Goal: Information Seeking & Learning: Check status

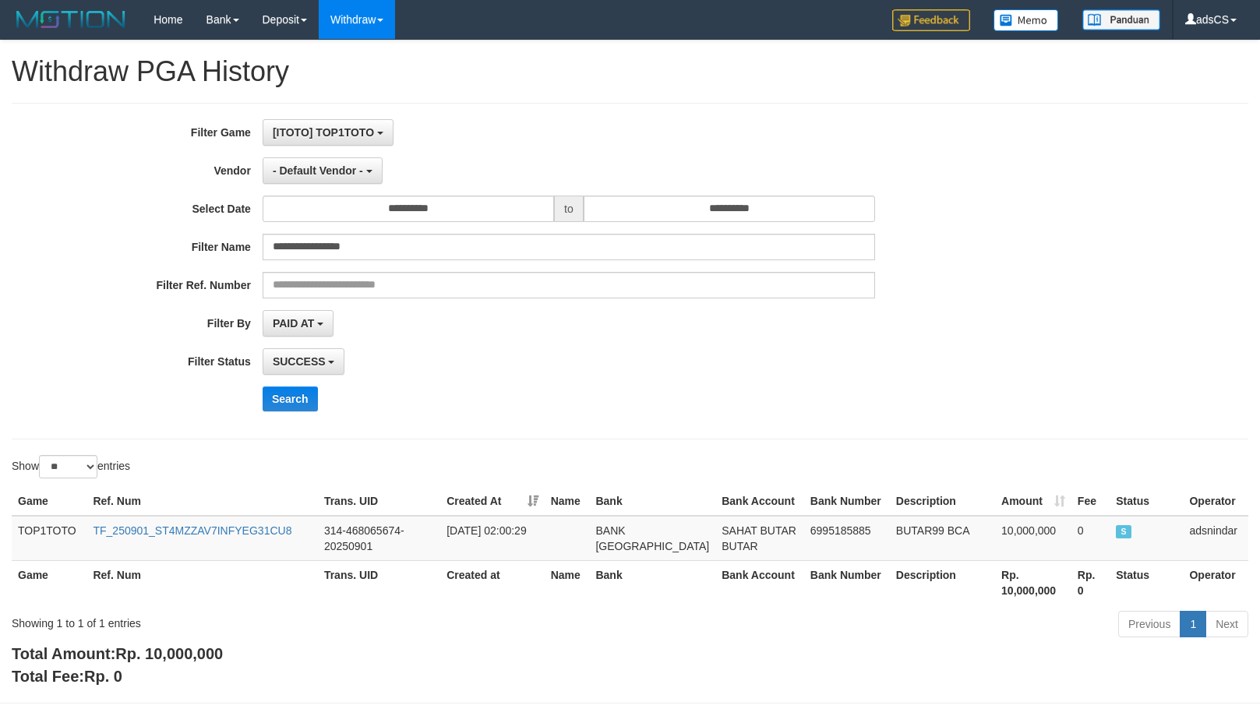
select select "**"
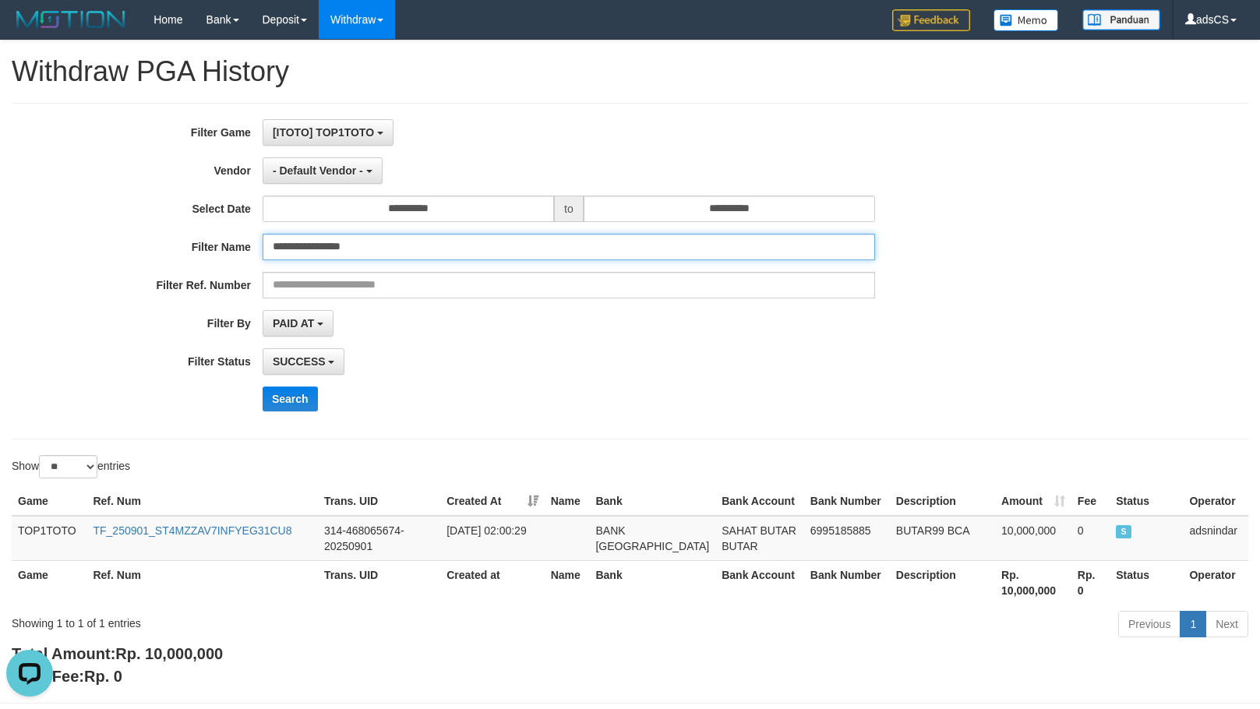
drag, startPoint x: 428, startPoint y: 249, endPoint x: -89, endPoint y: 249, distance: 516.7
click at [0, 249] on html "Toggle navigation Home Bank Account List Mutasi Bank Note Mutasi Deposit Histor…" at bounding box center [630, 387] width 1260 height 774
paste input "text"
type input "**********"
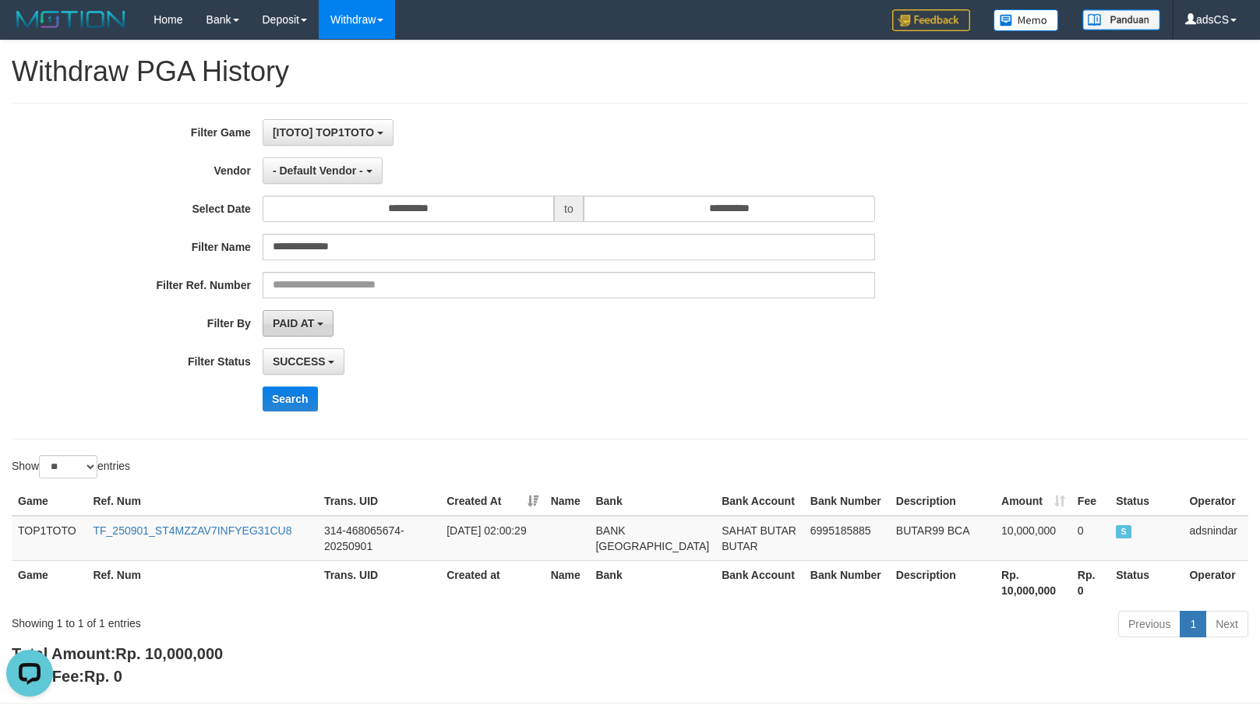
click at [291, 318] on span "PAID AT" at bounding box center [293, 323] width 41 height 12
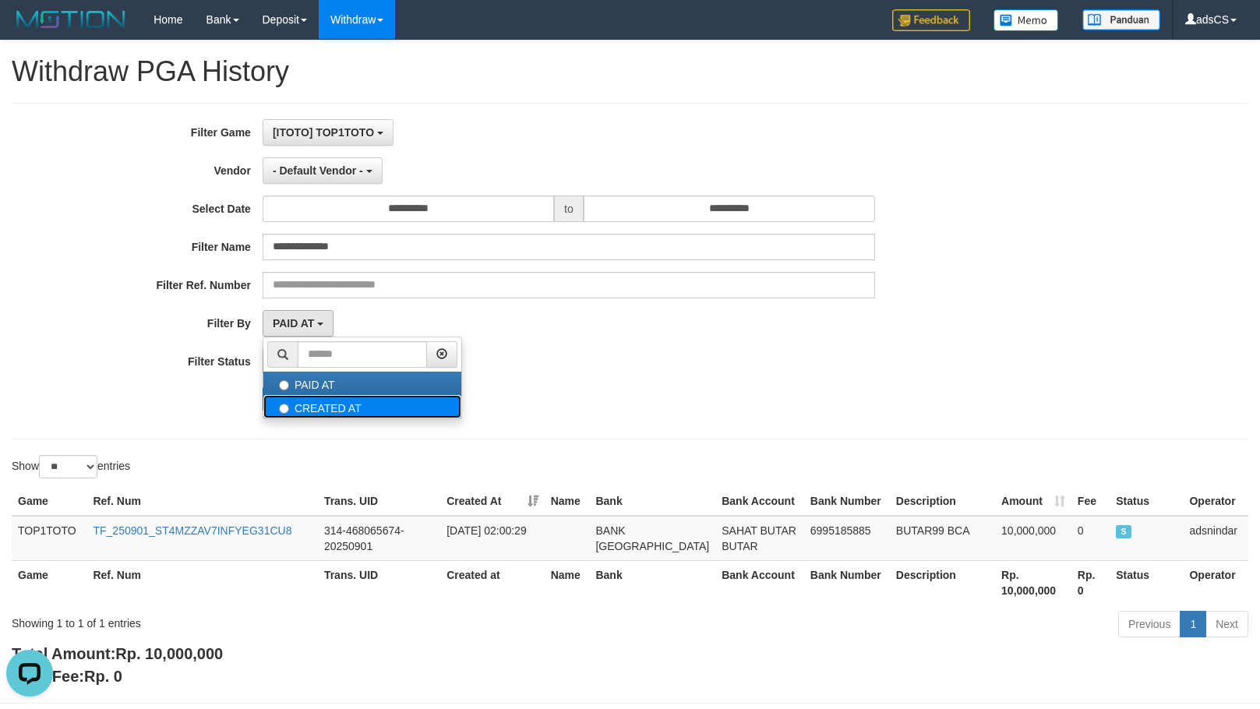
click at [309, 403] on label "CREATED AT" at bounding box center [362, 406] width 198 height 23
select select "*"
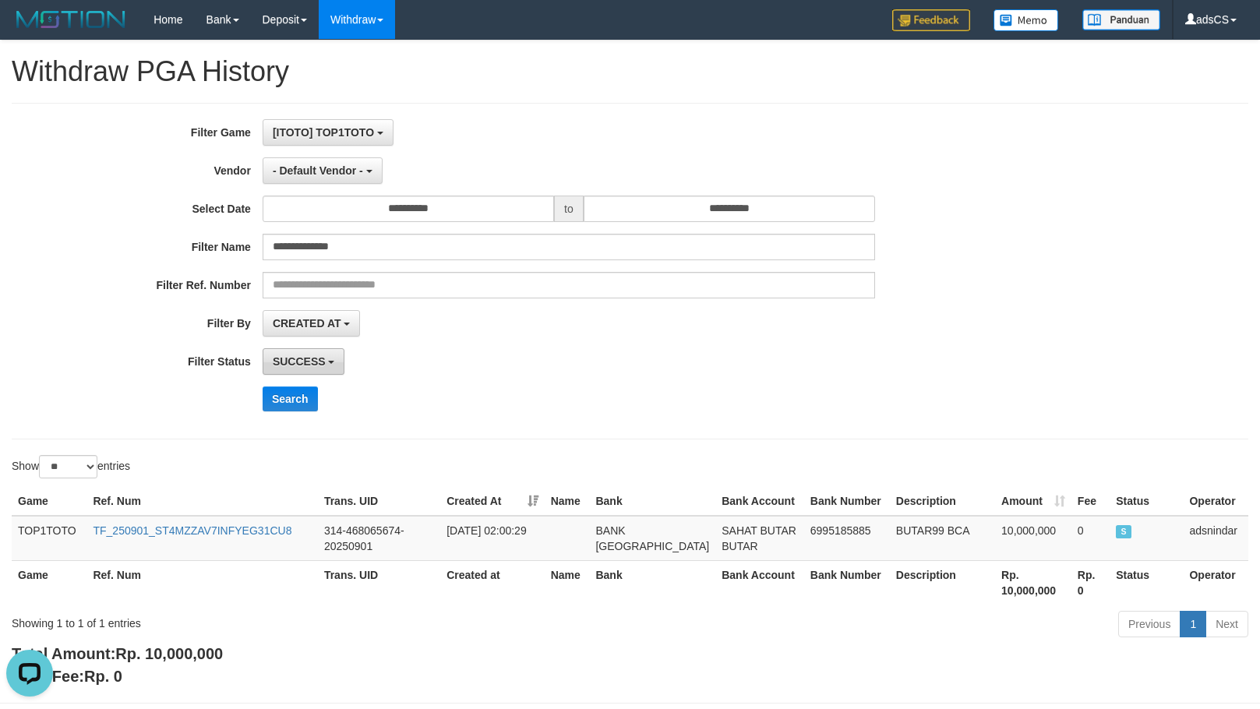
click at [301, 360] on span "SUCCESS" at bounding box center [299, 361] width 53 height 12
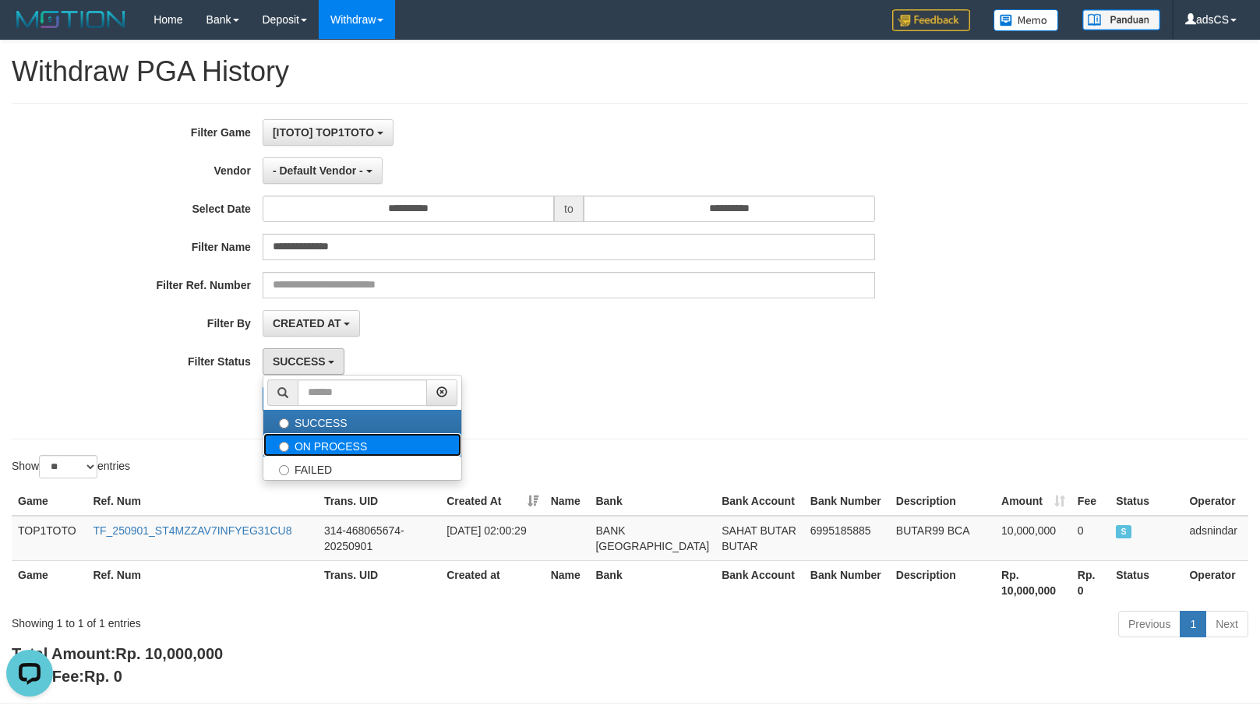
click at [305, 450] on label "ON PROCESS" at bounding box center [362, 444] width 198 height 23
select select "*"
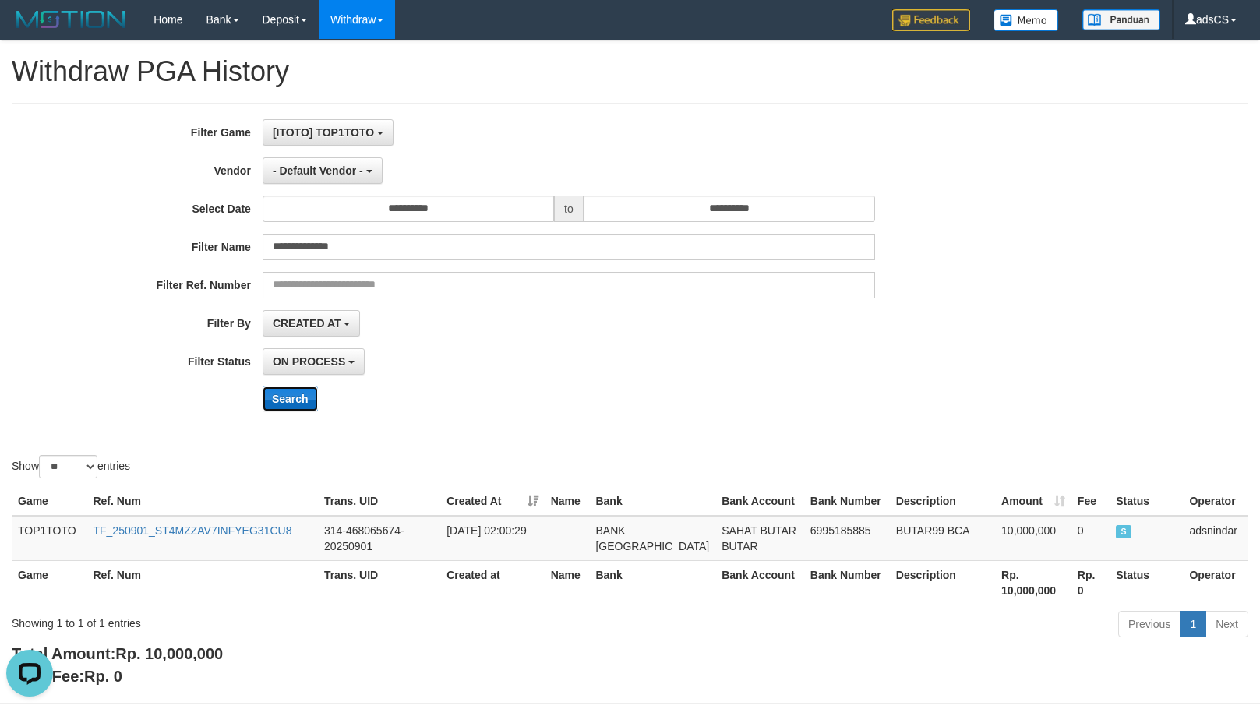
click at [295, 398] on button "Search" at bounding box center [290, 399] width 55 height 25
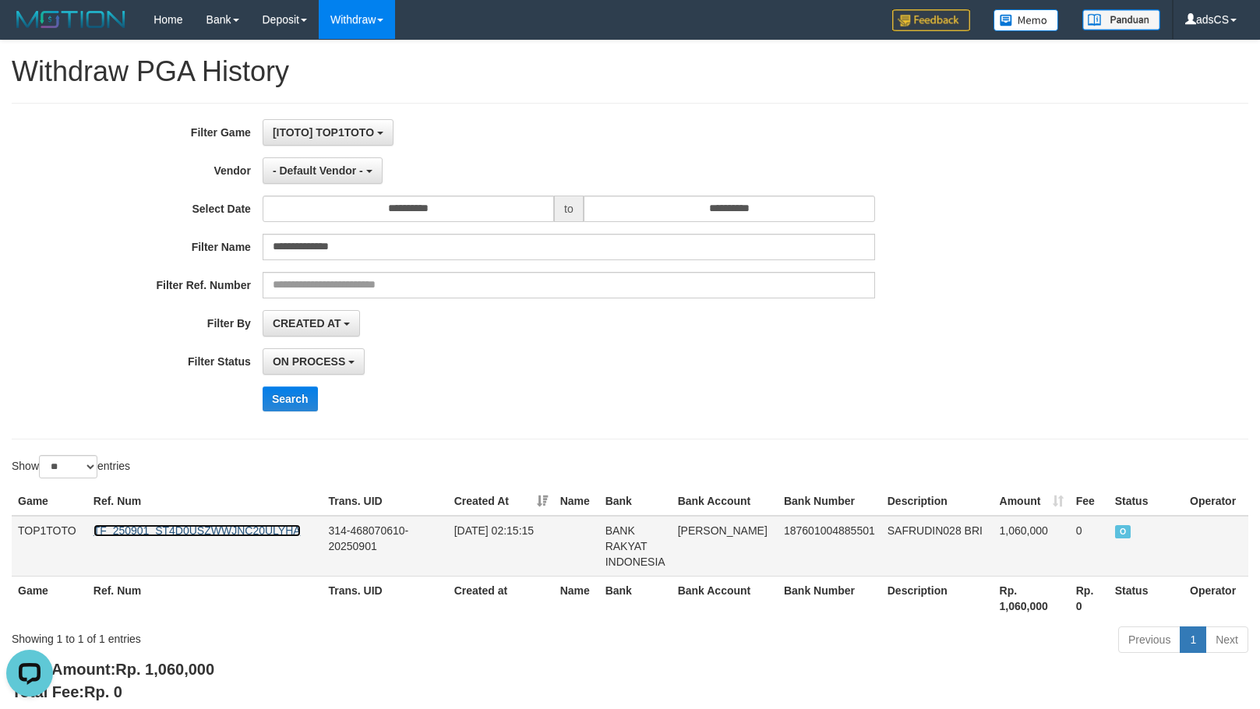
click at [192, 527] on link "TF_250901_ST4D0USZWWJNC20ULYHA" at bounding box center [197, 530] width 207 height 12
click at [901, 528] on td "SAFRUDIN028 BRI" at bounding box center [937, 546] width 112 height 61
copy td "SAFRUDIN028"
